Goal: Information Seeking & Learning: Learn about a topic

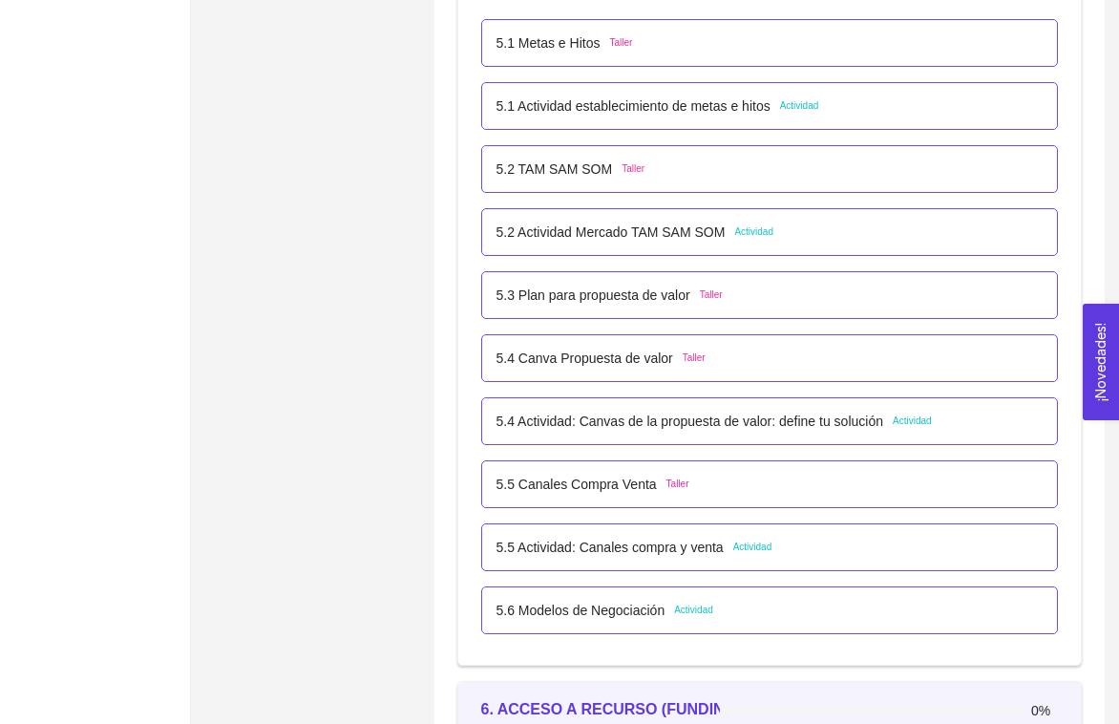
scroll to position [3760, 0]
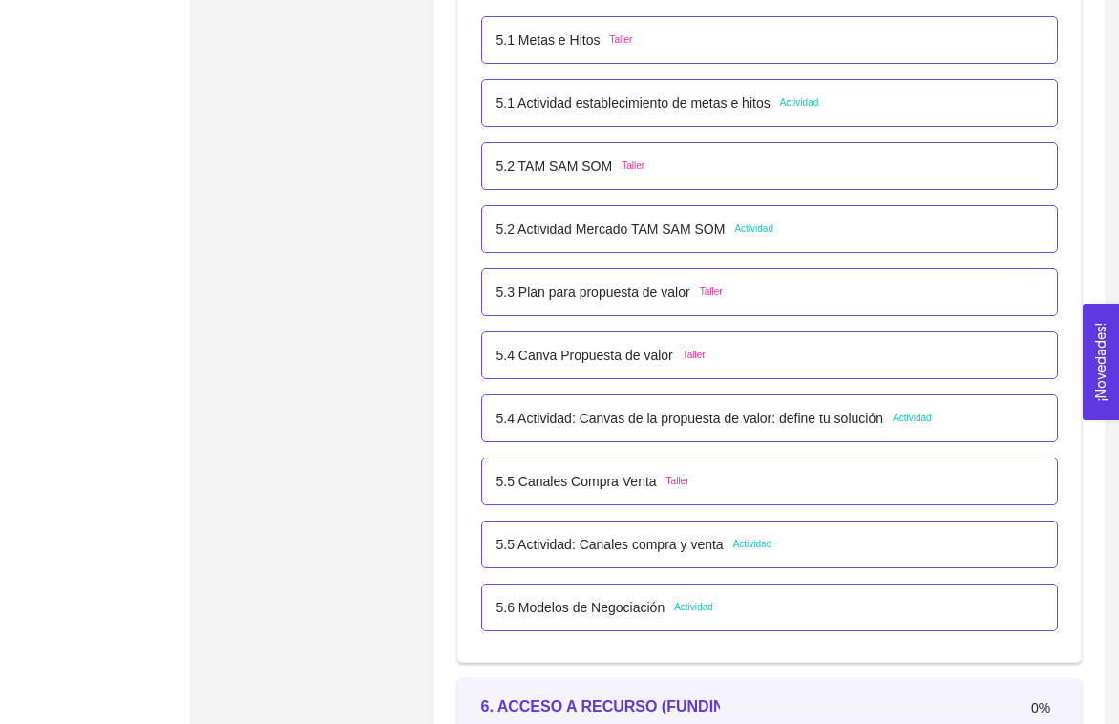
click at [615, 119] on div "5.1 Actividad establecimiento de metas e hitos Actividad" at bounding box center [769, 103] width 577 height 48
click at [615, 111] on p "5.1 Actividad establecimiento de metas e hitos" at bounding box center [633, 103] width 274 height 21
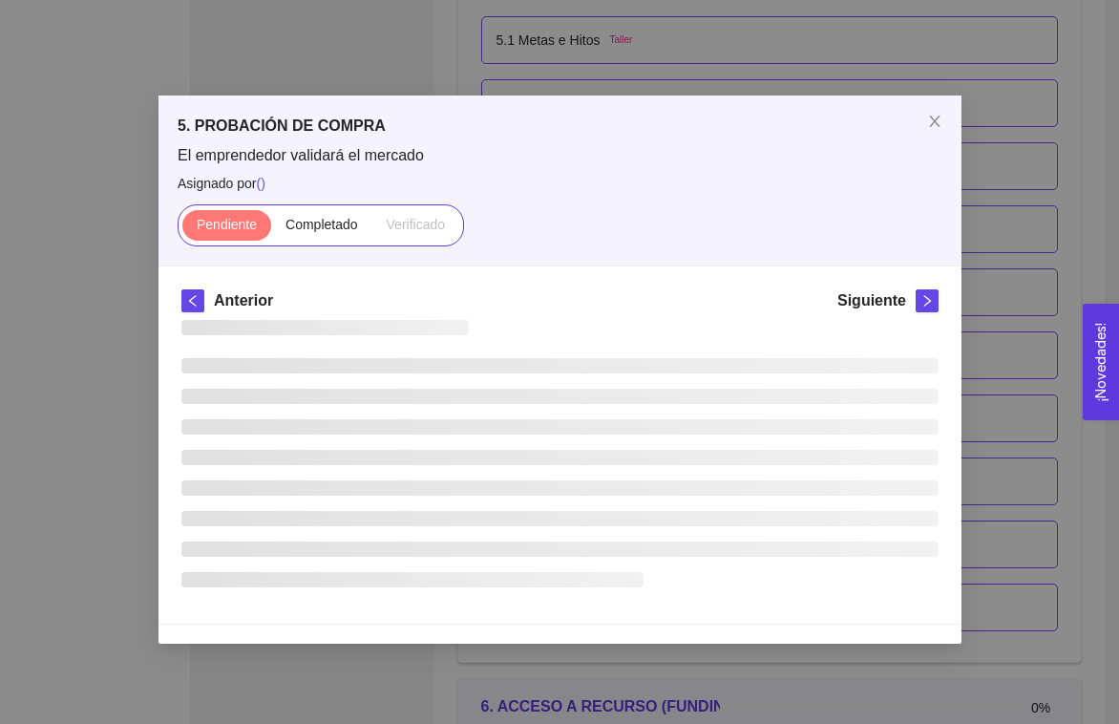
click at [624, 94] on div "5. PROBACIÓN DE COMPRA El emprendedor validará el mercado Asignado por ( ) Pend…" at bounding box center [559, 362] width 1119 height 724
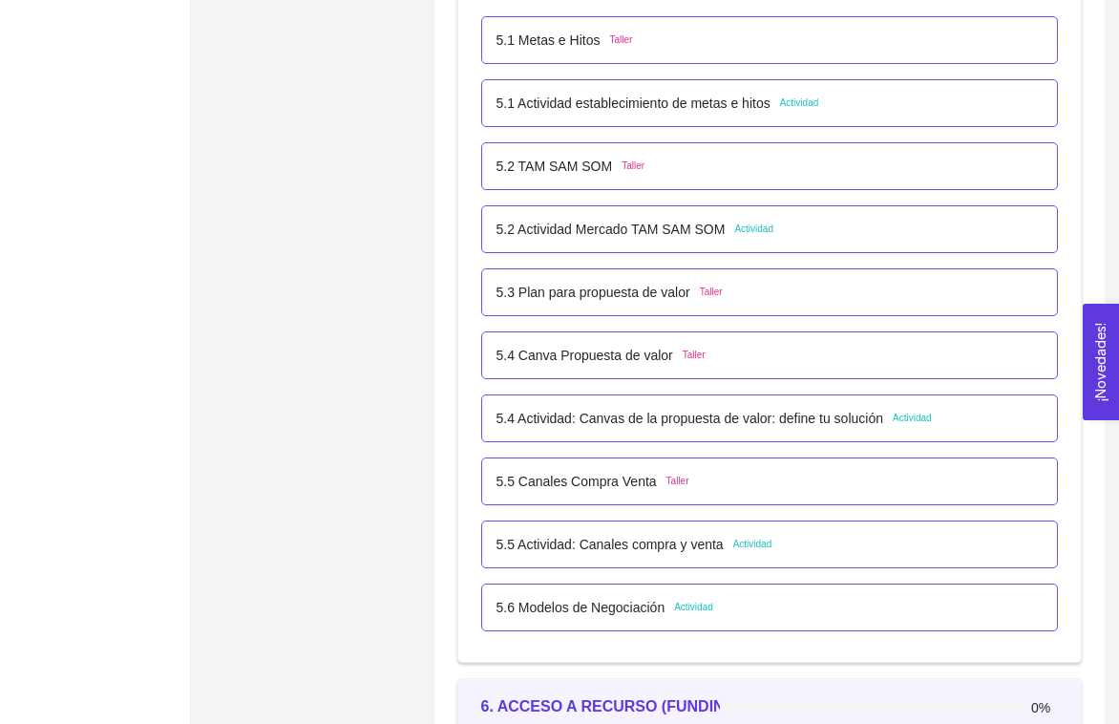
click at [628, 107] on p "5.1 Actividad establecimiento de metas e hitos" at bounding box center [633, 103] width 274 height 21
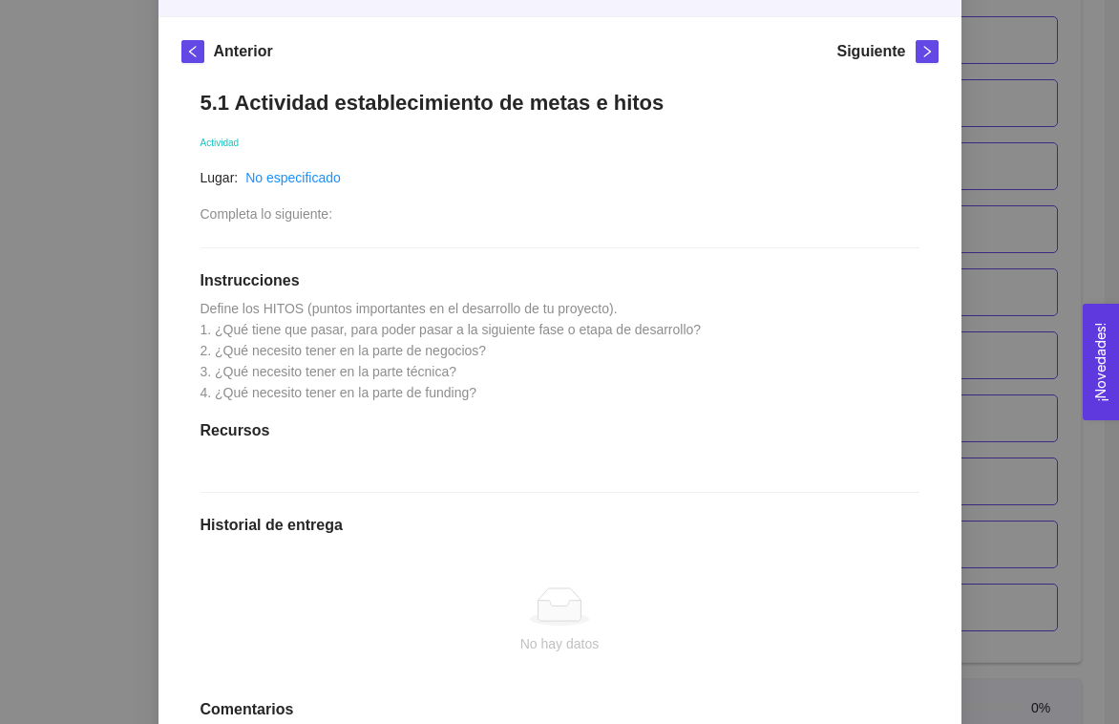
scroll to position [440, 0]
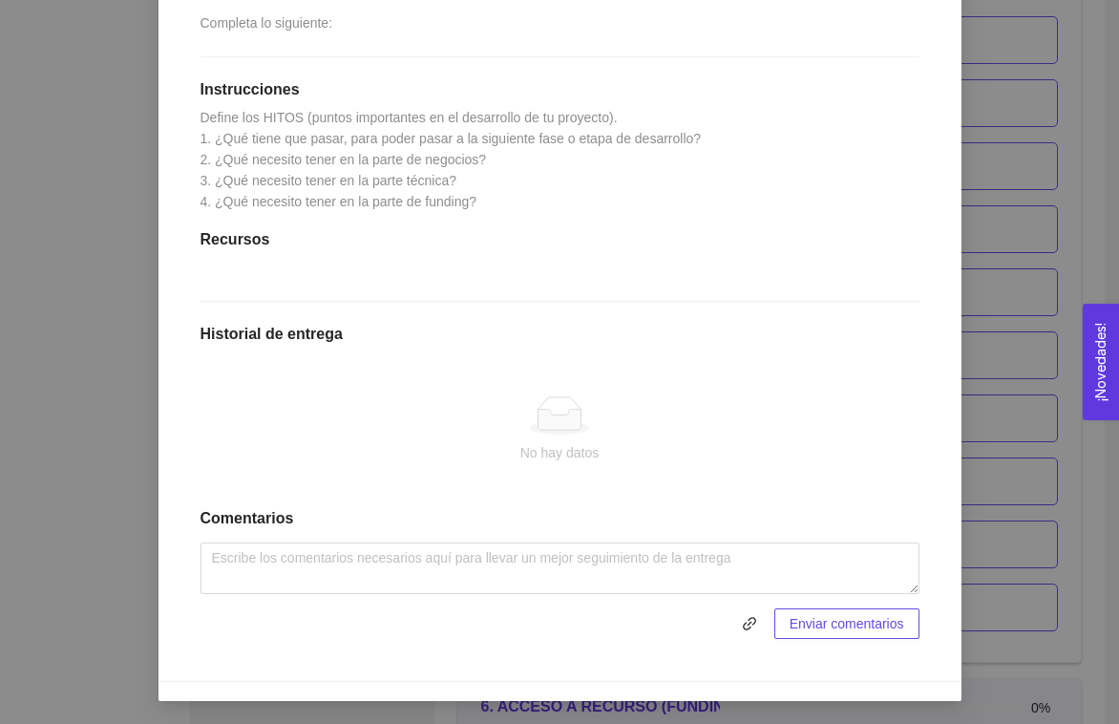
click at [135, 384] on div "5. PROBACIÓN DE COMPRA El emprendedor validará el mercado Asignado por [PERSON_…" at bounding box center [559, 362] width 1119 height 724
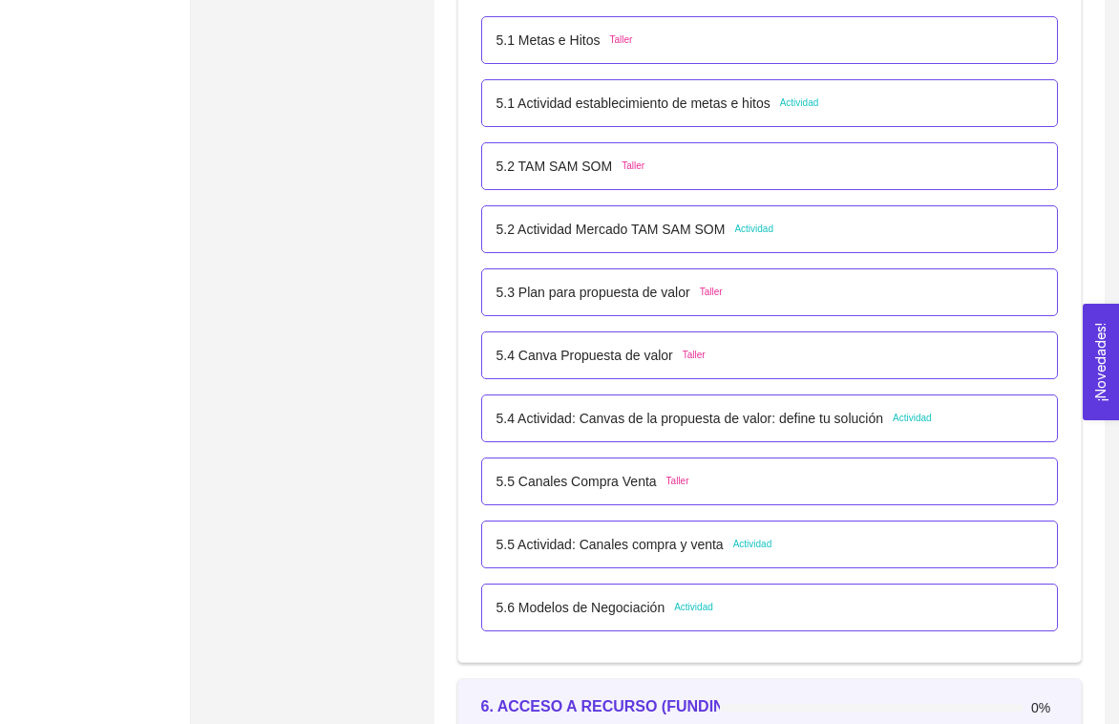
click at [738, 223] on div "5.2 Actividad [PERSON_NAME] SOM Actividad" at bounding box center [634, 229] width 277 height 21
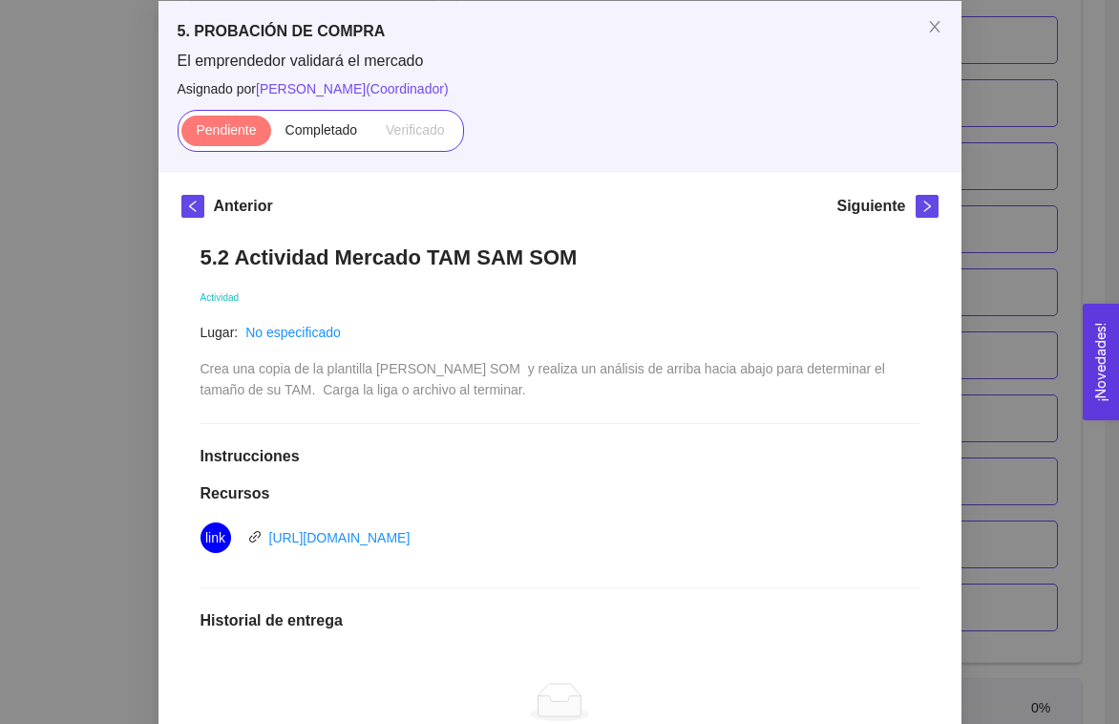
scroll to position [114, 0]
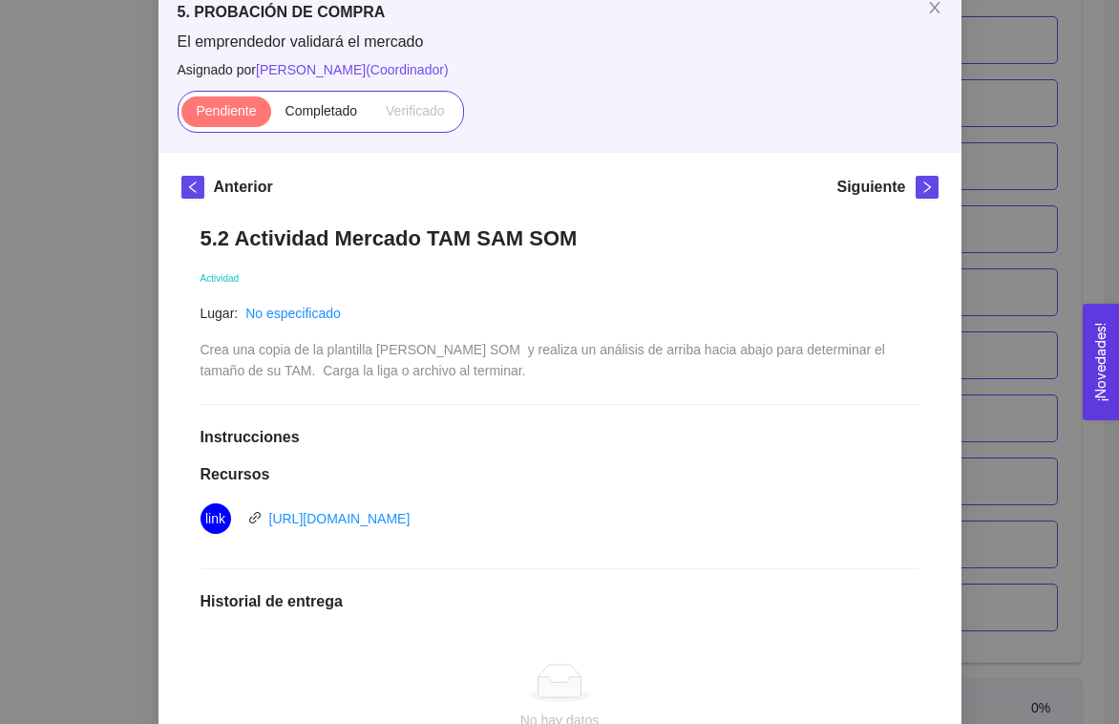
click at [987, 350] on div "5. PROBACIÓN DE COMPRA El emprendedor validará el mercado Asignado por [PERSON_…" at bounding box center [559, 362] width 1119 height 724
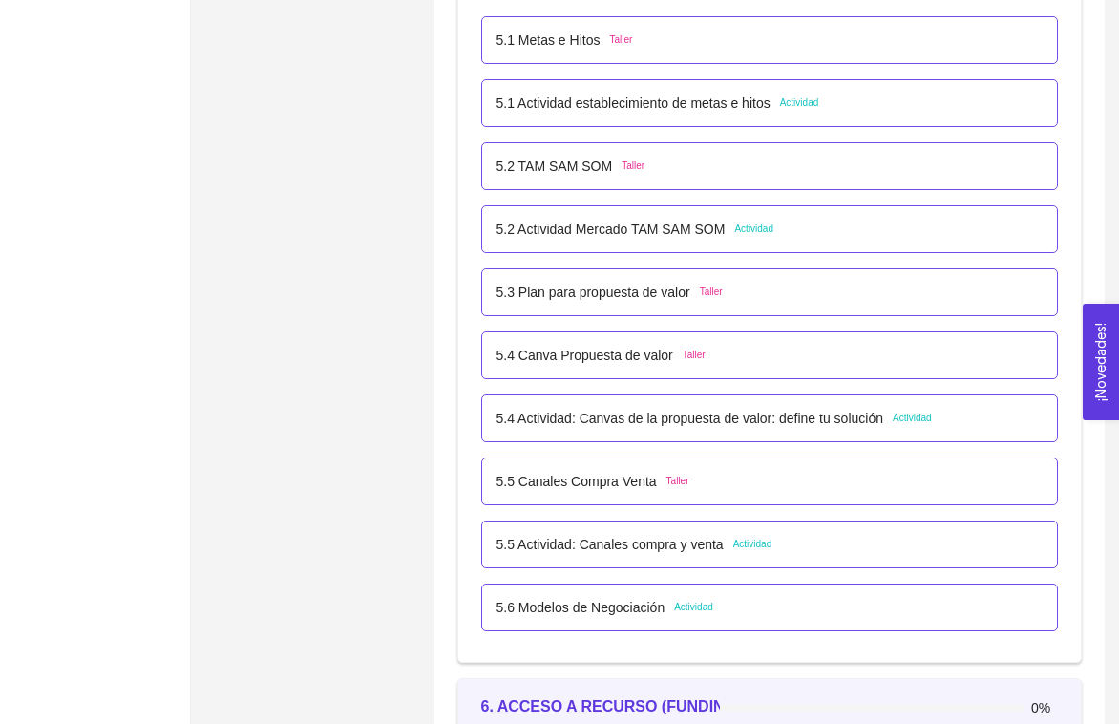
click at [658, 417] on p "5.4 Actividad: Canvas de la propuesta de valor: define tu solución" at bounding box center [689, 418] width 387 height 21
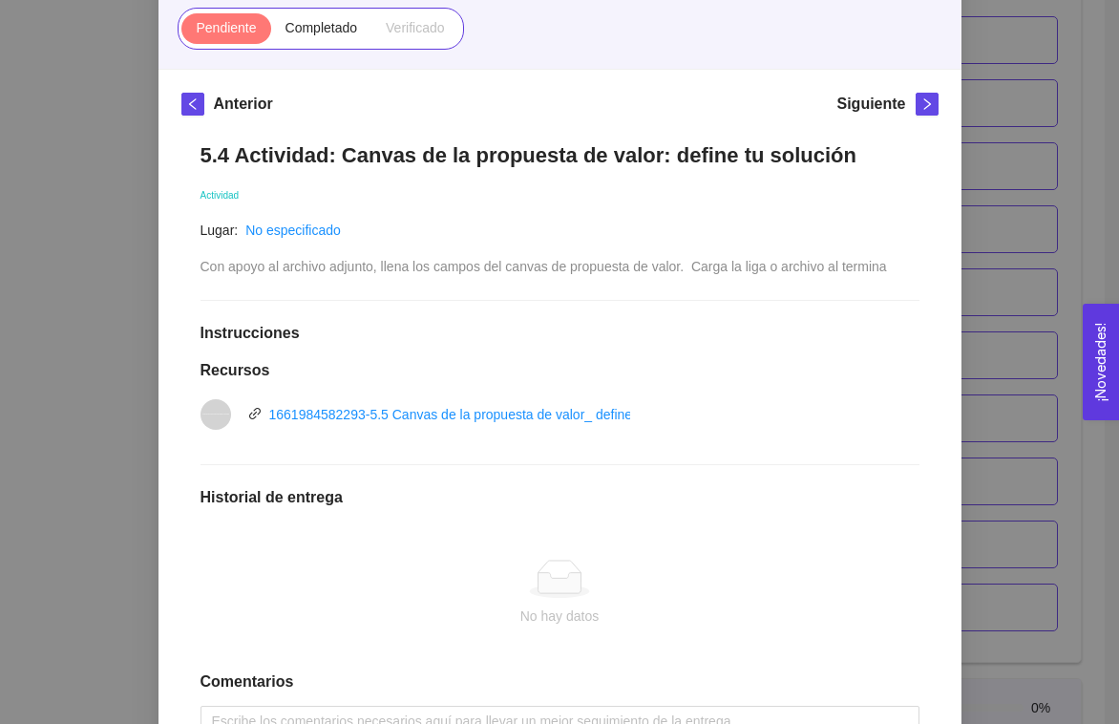
scroll to position [204, 0]
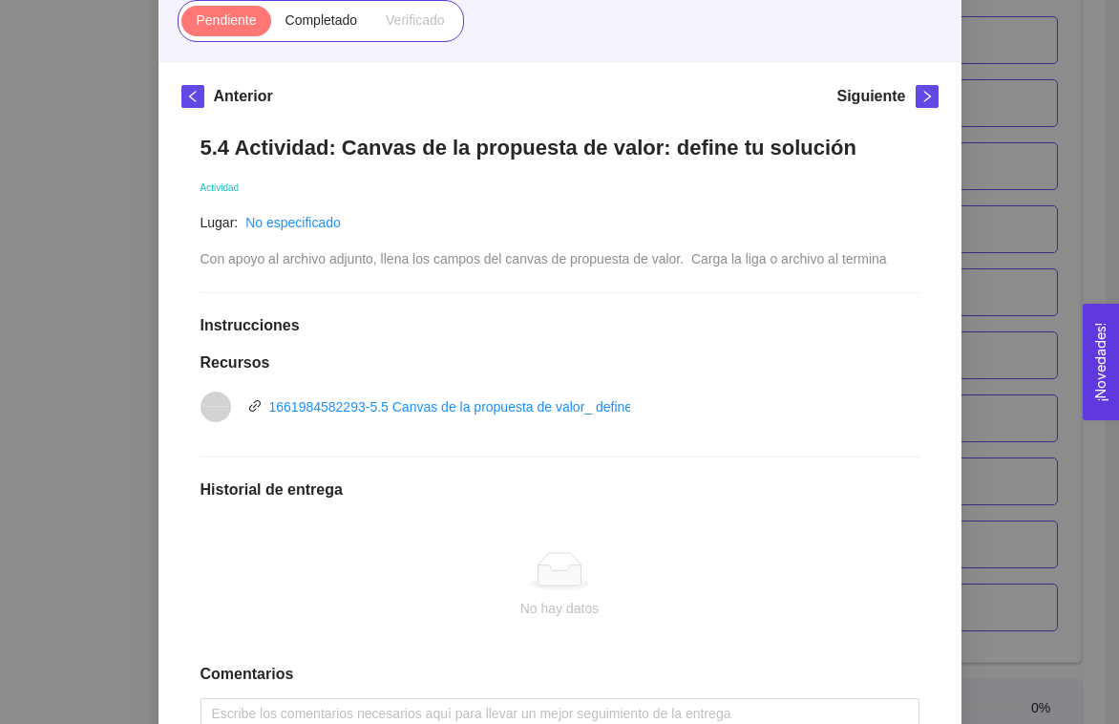
click at [976, 273] on div "5. PROBACIÓN DE COMPRA El emprendedor validará el mercado Asignado por [PERSON_…" at bounding box center [559, 362] width 1119 height 724
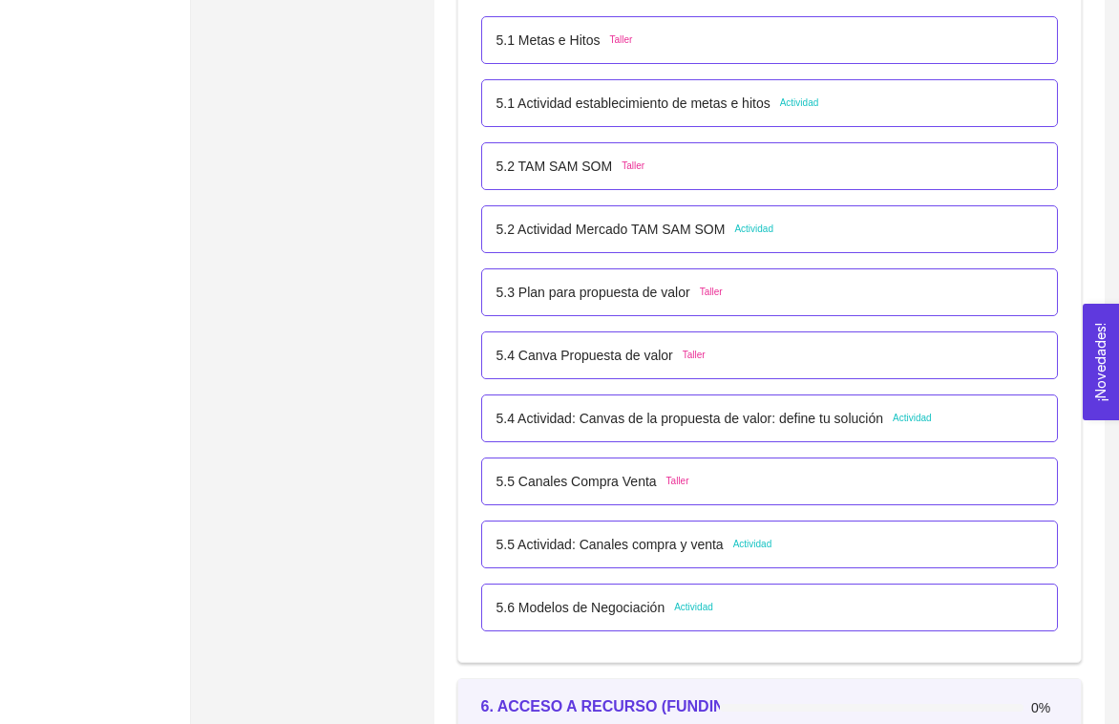
click at [763, 417] on p "5.4 Actividad: Canvas de la propuesta de valor: define tu solución" at bounding box center [689, 418] width 387 height 21
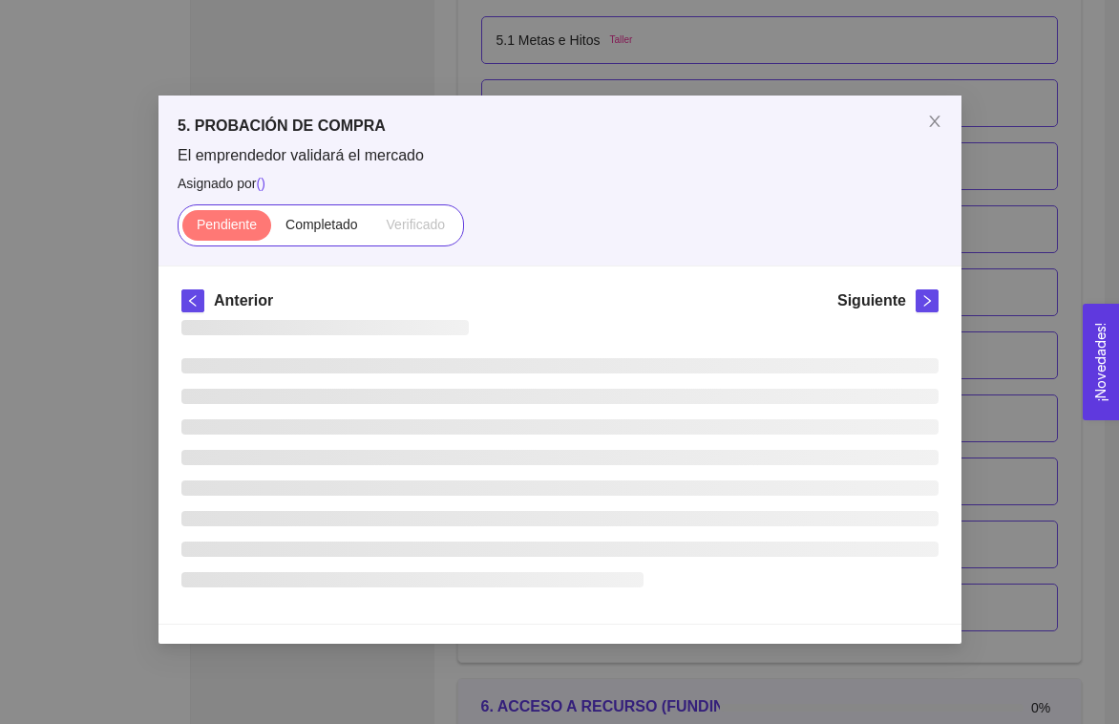
scroll to position [0, 0]
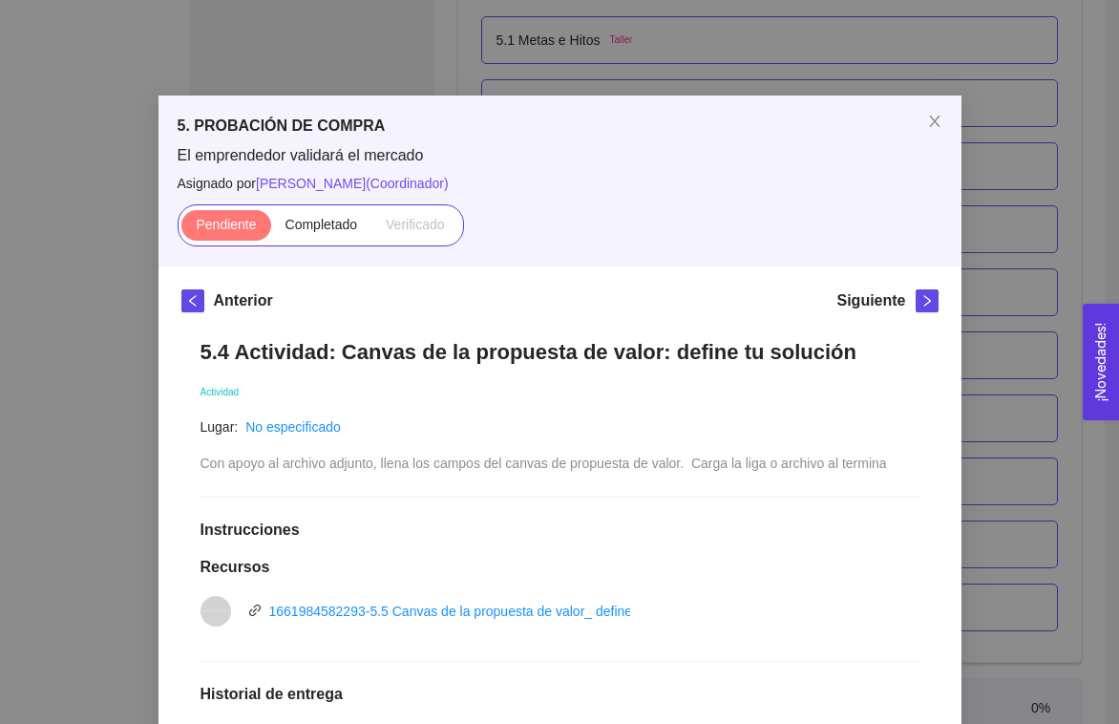
click at [993, 288] on div "5. PROBACIÓN DE COMPRA El emprendedor validará el mercado Asignado por [PERSON_…" at bounding box center [559, 362] width 1119 height 724
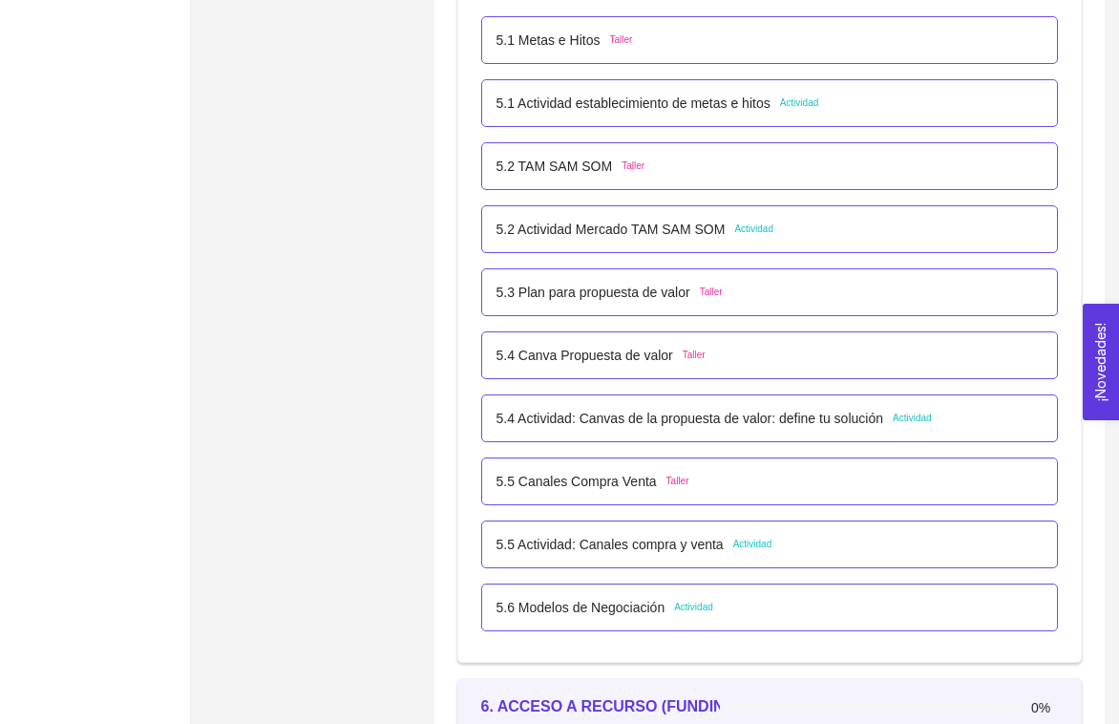
click at [670, 536] on p "5.5 Actividad: Canales compra y venta" at bounding box center [609, 544] width 227 height 21
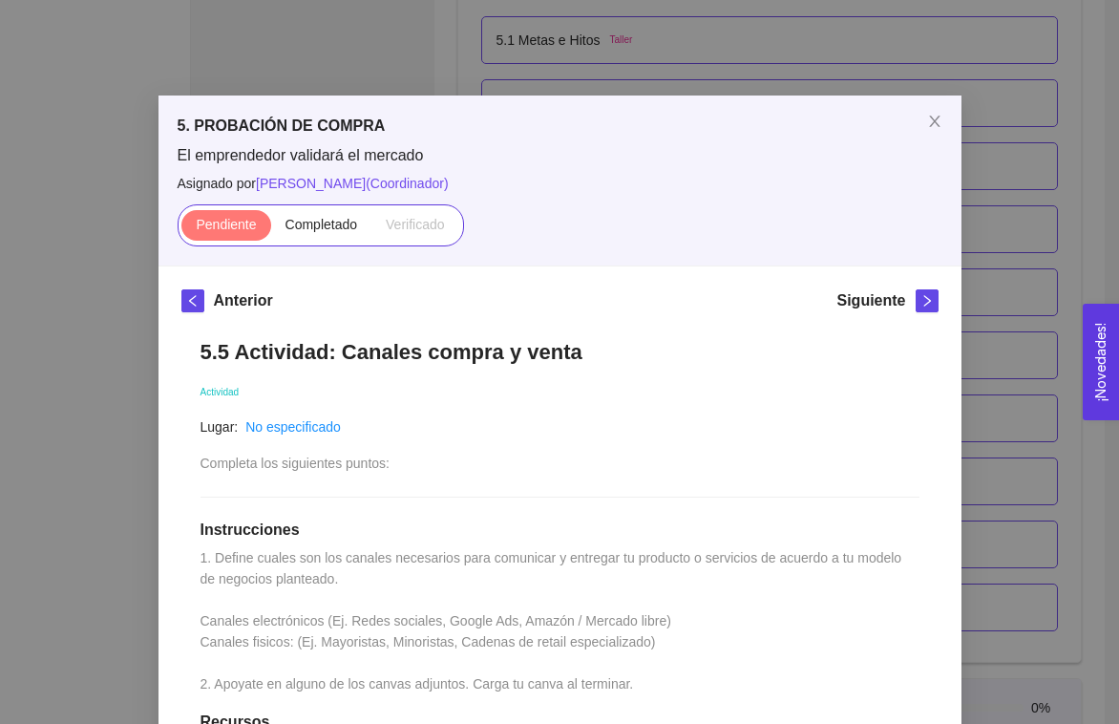
click at [989, 455] on div "5. PROBACIÓN DE COMPRA El emprendedor validará el mercado Asignado por [PERSON_…" at bounding box center [559, 362] width 1119 height 724
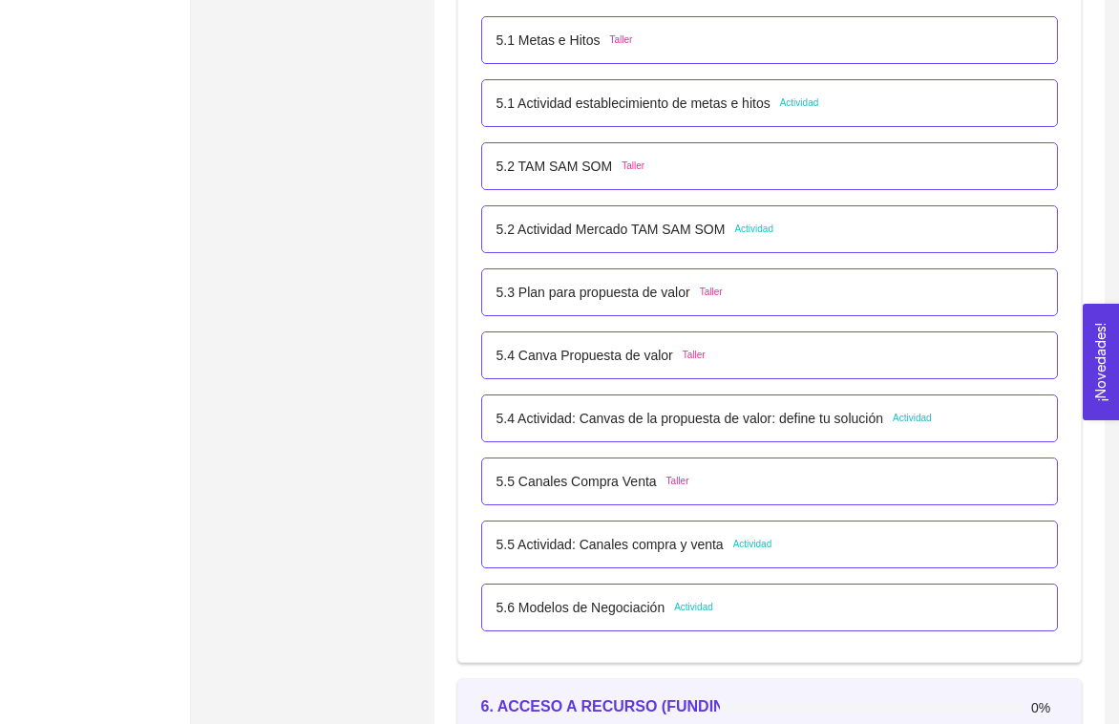
click at [656, 597] on p "5.6 Modelos de Negociación" at bounding box center [580, 607] width 169 height 21
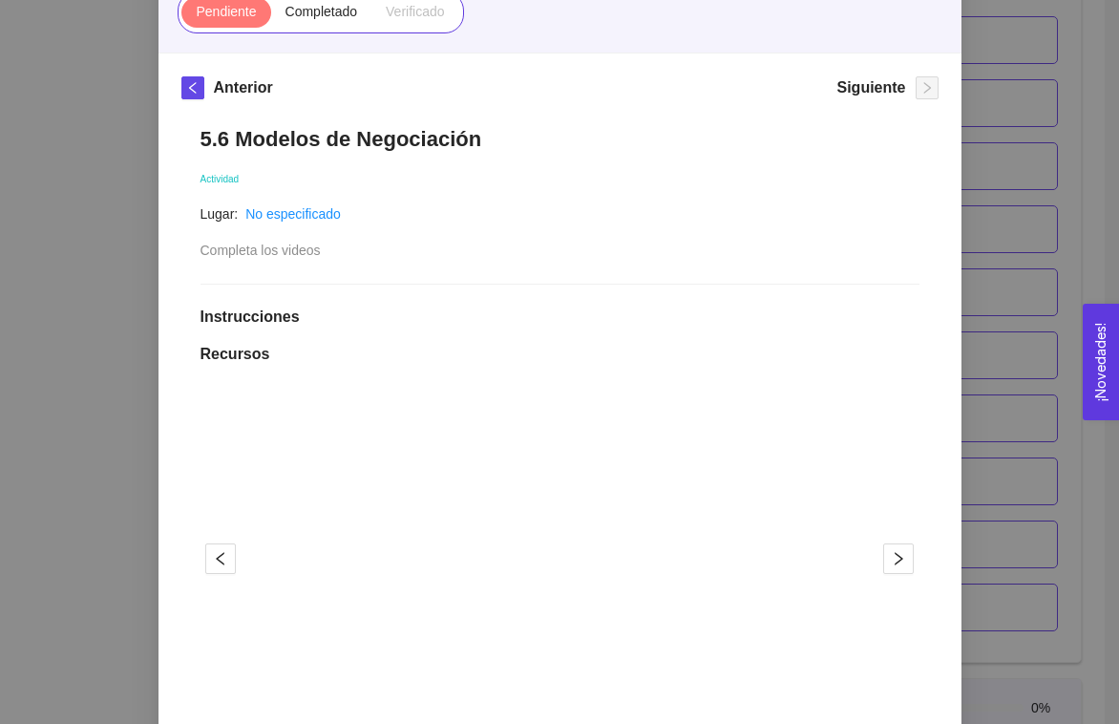
scroll to position [270, 0]
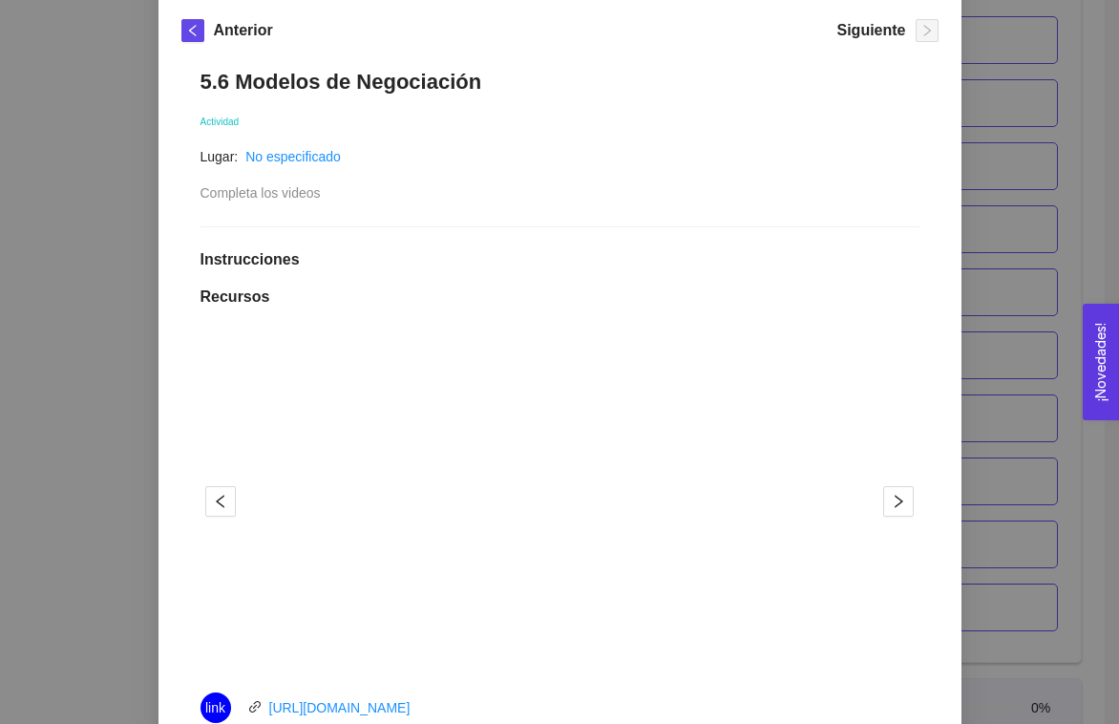
click at [1046, 229] on div "5. PROBACIÓN DE COMPRA El emprendedor validará el mercado Asignado por [PERSON_…" at bounding box center [559, 362] width 1119 height 724
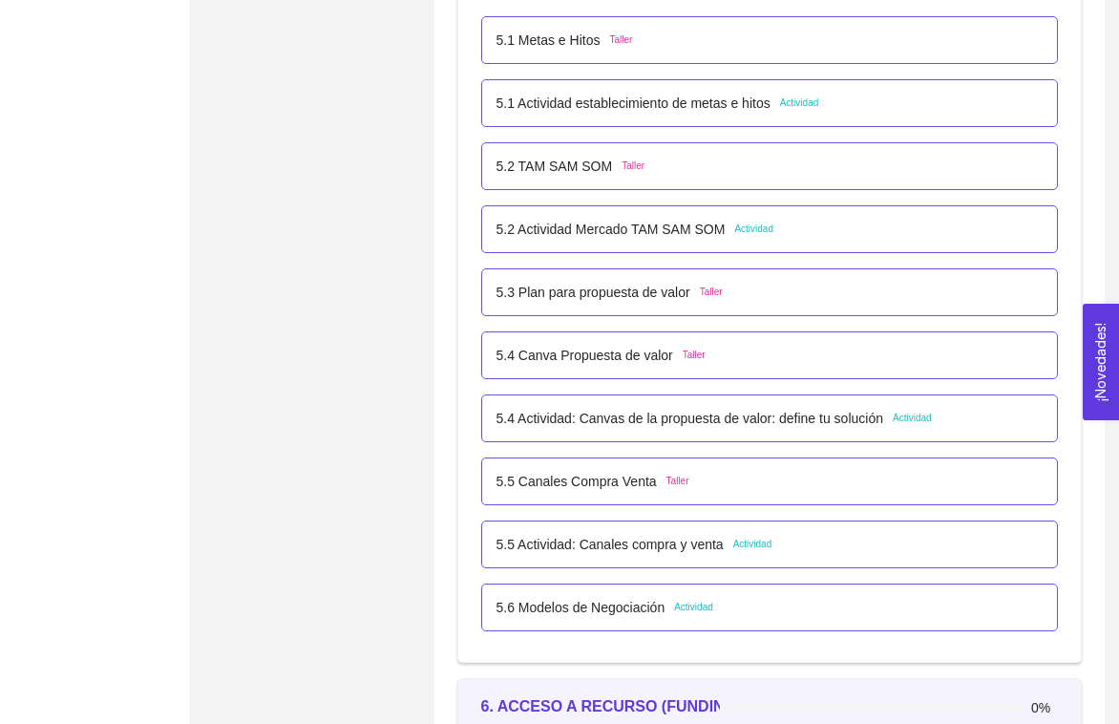
click at [616, 616] on p "5.6 Modelos de Negociación" at bounding box center [580, 607] width 169 height 21
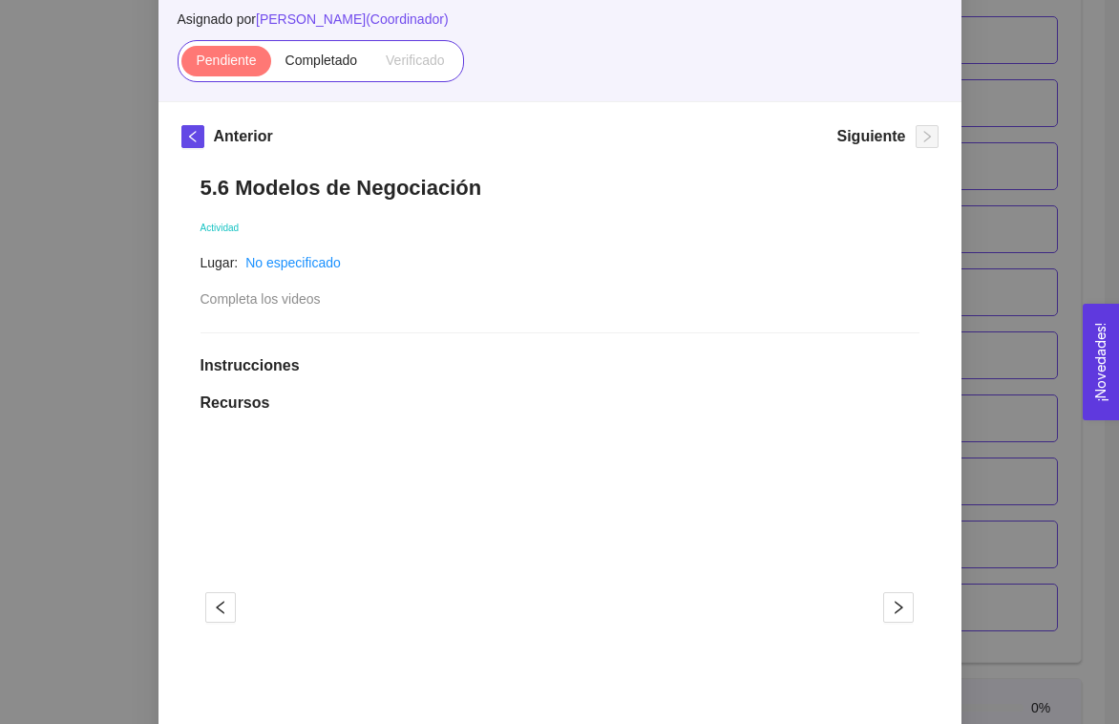
scroll to position [166, 0]
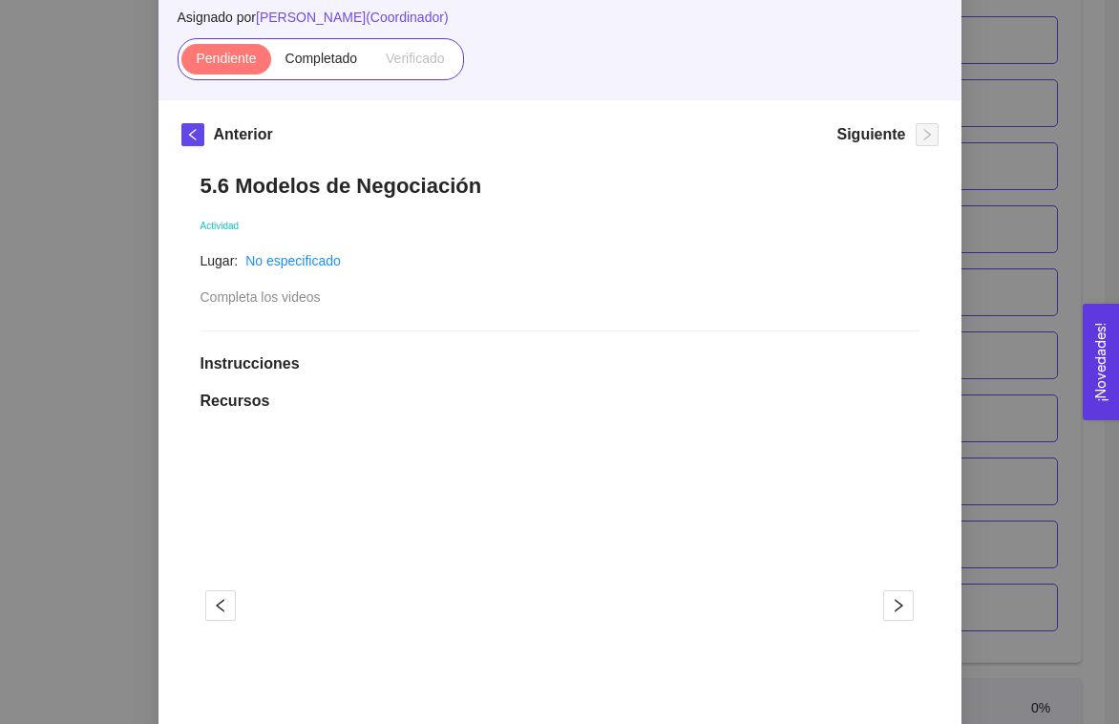
click at [975, 283] on div "5. PROBACIÓN DE COMPRA El emprendedor validará el mercado Asignado por [PERSON_…" at bounding box center [559, 362] width 1119 height 724
